Goal: Navigation & Orientation: Understand site structure

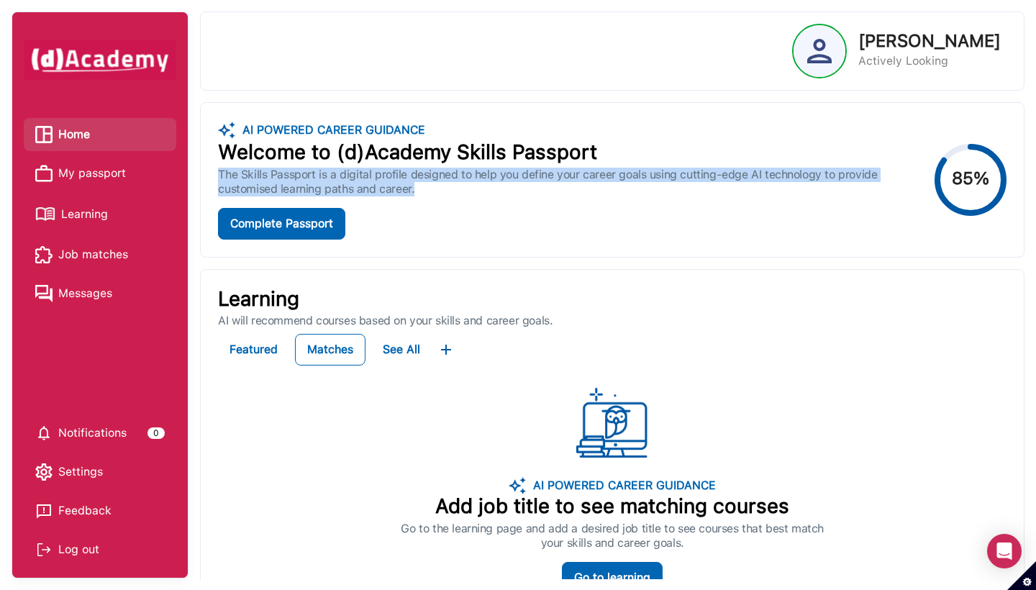
drag, startPoint x: 437, startPoint y: 191, endPoint x: 203, endPoint y: 177, distance: 234.2
click at [203, 177] on div "AI POWERED CAREER GUIDANCE Welcome to (d)Academy Skills Passport The Skills Pas…" at bounding box center [612, 180] width 823 height 154
copy div "The Skills Passport is a digital profile designed to help you define your caree…"
click at [57, 127] on div "Home" at bounding box center [62, 135] width 55 height 22
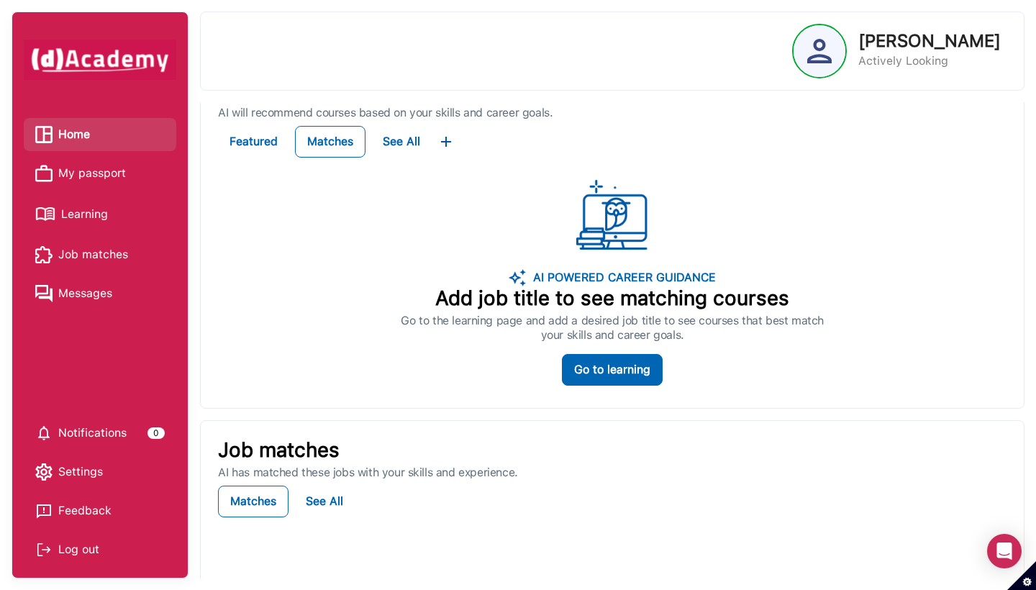
scroll to position [225, 0]
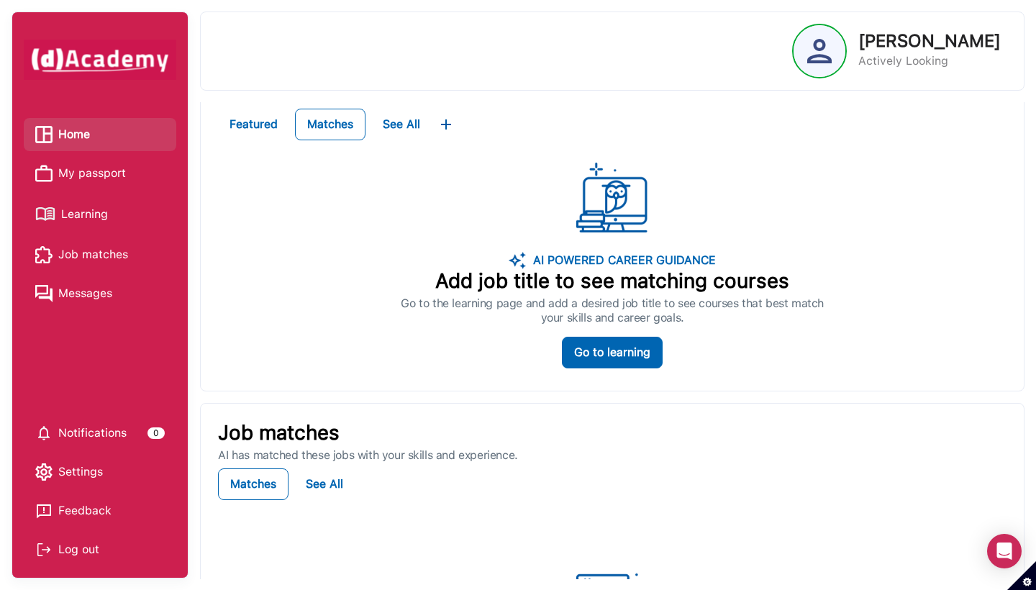
click at [99, 430] on span "Notifications" at bounding box center [92, 433] width 68 height 22
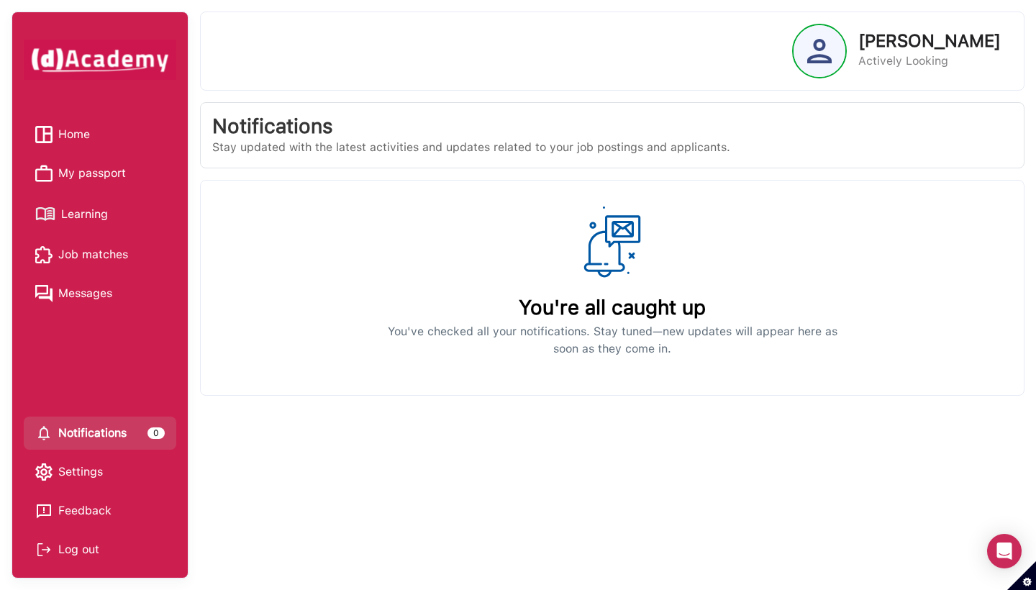
click at [88, 180] on span "My passport" at bounding box center [92, 174] width 68 height 22
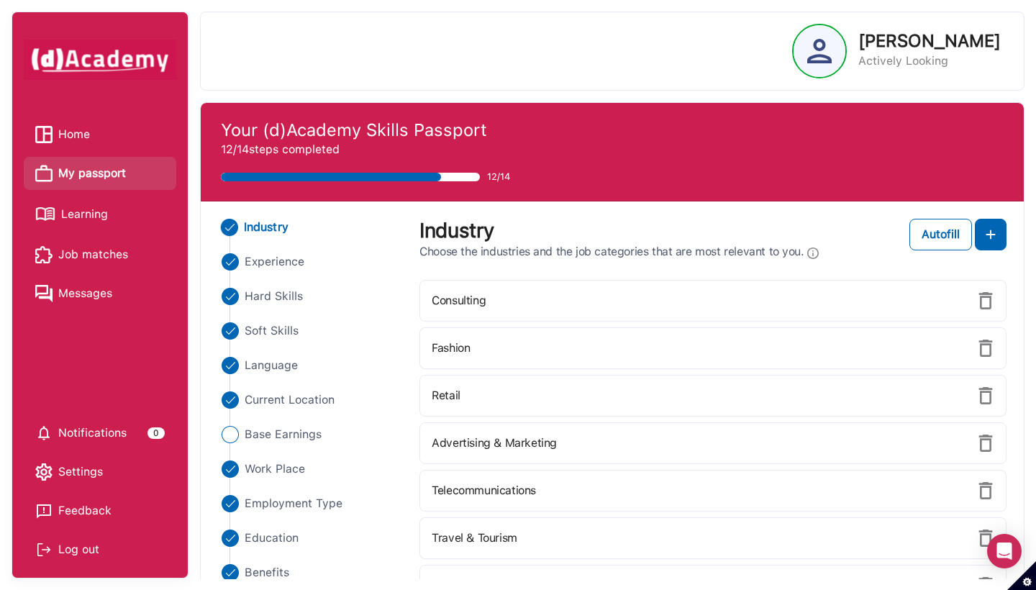
click at [83, 217] on span "Learning" at bounding box center [84, 215] width 47 height 22
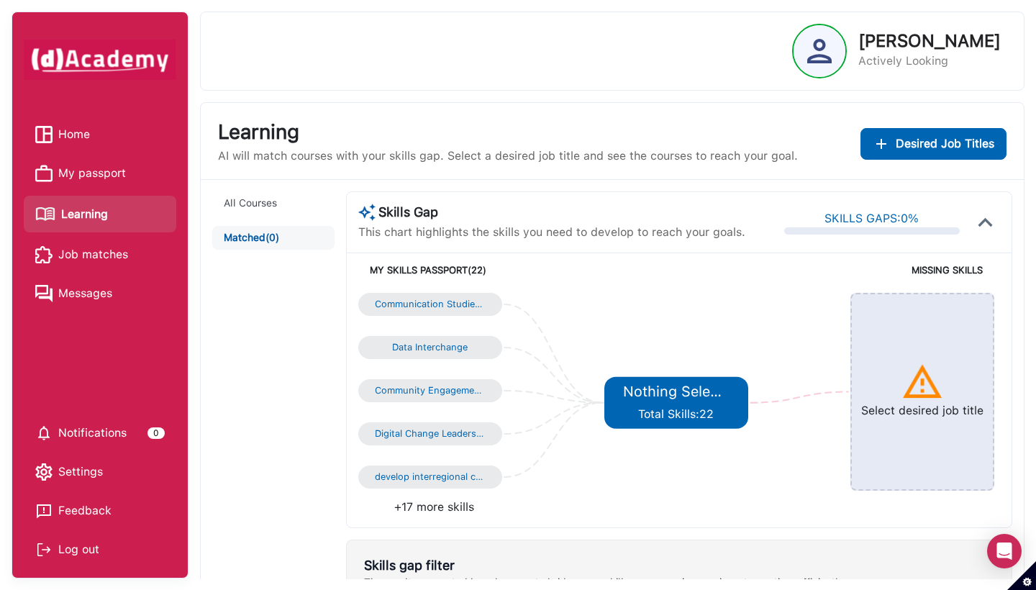
click at [74, 250] on span "Job matches" at bounding box center [93, 255] width 70 height 22
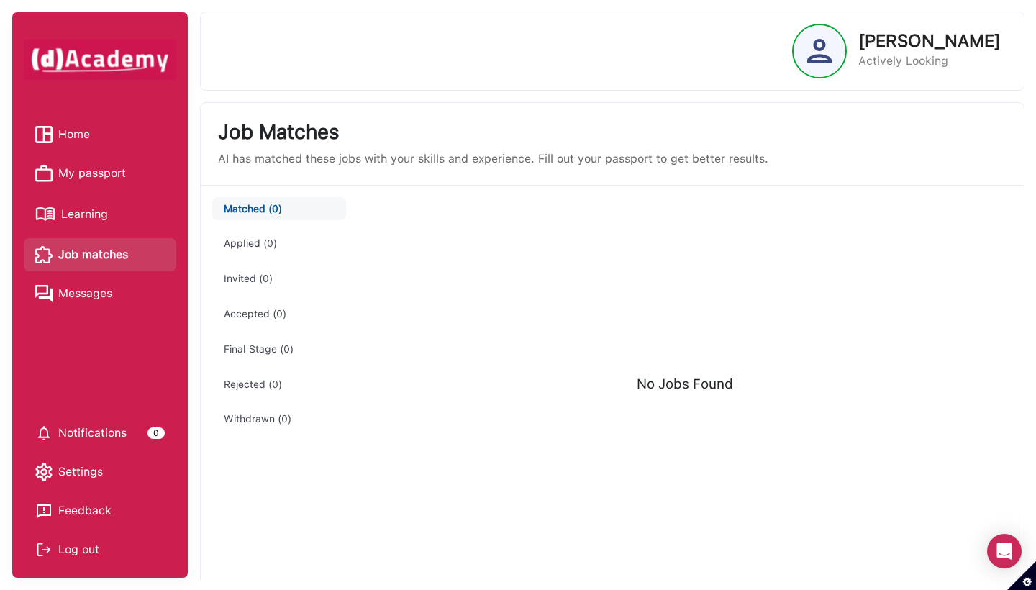
click at [71, 289] on span "Messages" at bounding box center [85, 294] width 54 height 22
